Goal: Use online tool/utility: Utilize a website feature to perform a specific function

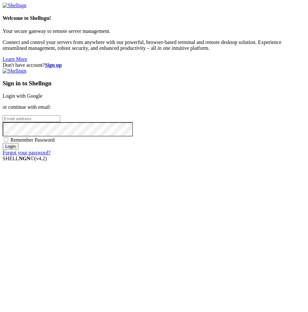
type input "[EMAIL_ADDRESS][DOMAIN_NAME]"
click at [42, 99] on link "Login with Google" at bounding box center [23, 96] width 40 height 6
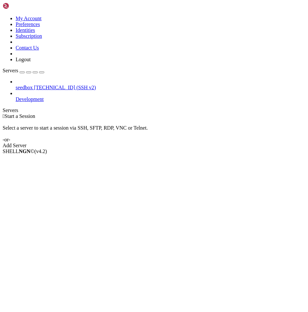
click at [33, 85] on span "seedbox" at bounding box center [24, 88] width 17 height 6
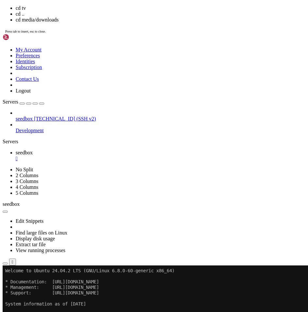
drag, startPoint x: 19, startPoint y: 378, endPoint x: 41, endPoint y: 446, distance: 70.9
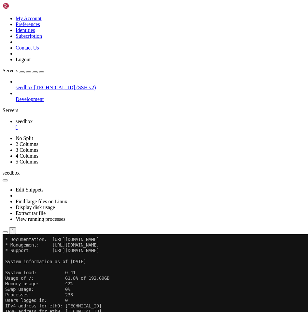
scroll to position [11, 0]
drag, startPoint x: 46, startPoint y: 494, endPoint x: 92, endPoint y: 493, distance: 45.6
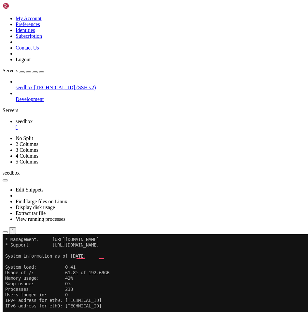
scroll to position [28, 0]
